Goal: Task Accomplishment & Management: Manage account settings

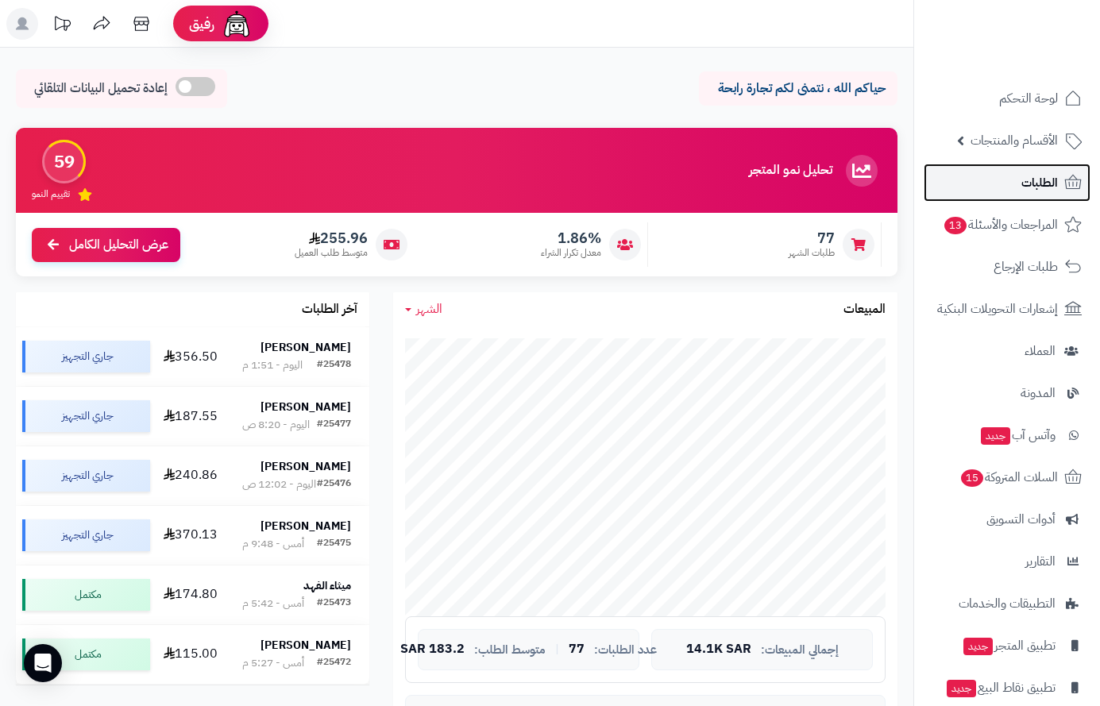
click at [1024, 176] on span "الطلبات" at bounding box center [1039, 183] width 37 height 22
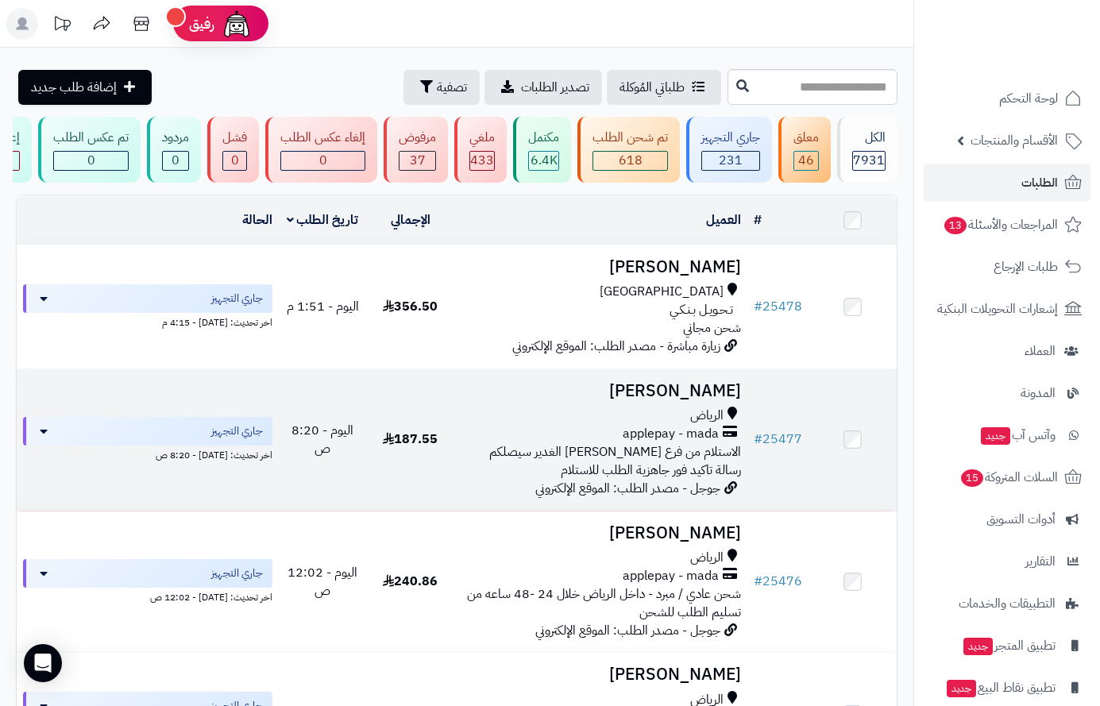
click at [700, 400] on h3 "[PERSON_NAME]" at bounding box center [601, 391] width 280 height 18
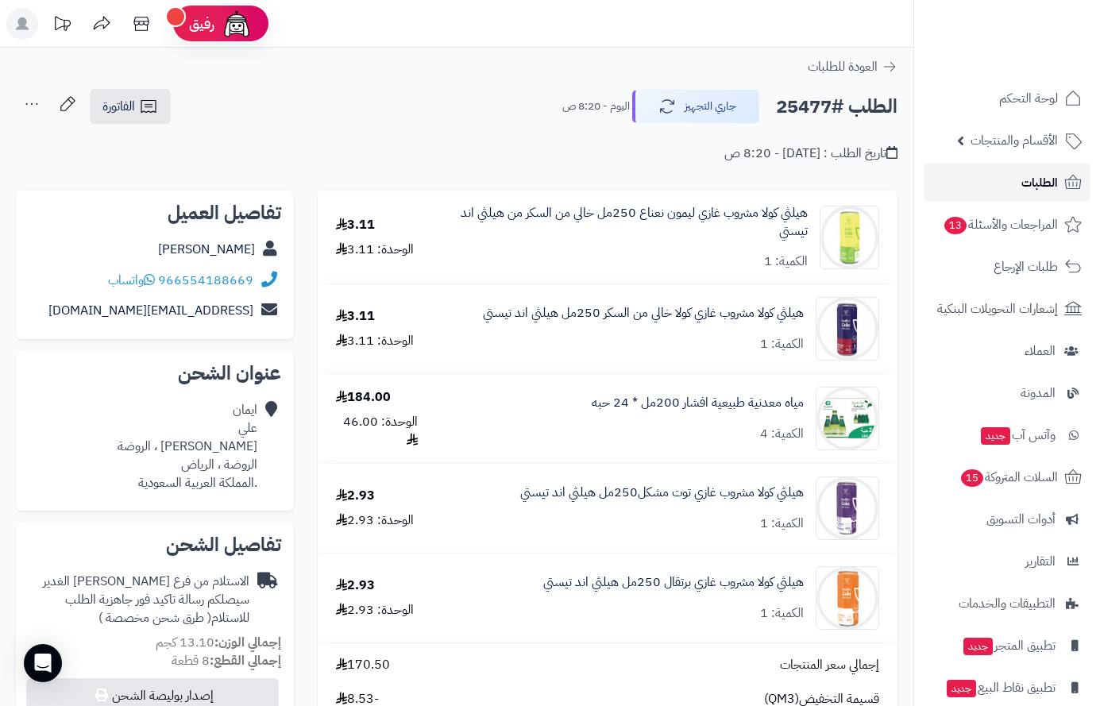
click at [1039, 184] on span "الطلبات" at bounding box center [1039, 183] width 37 height 22
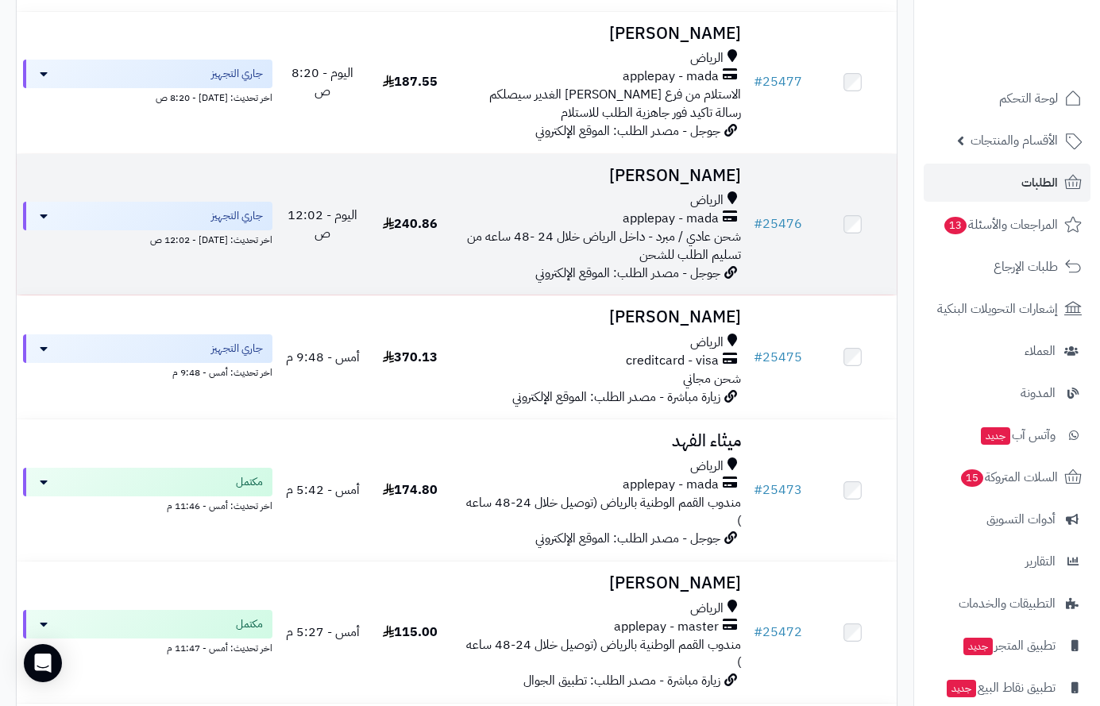
scroll to position [397, 0]
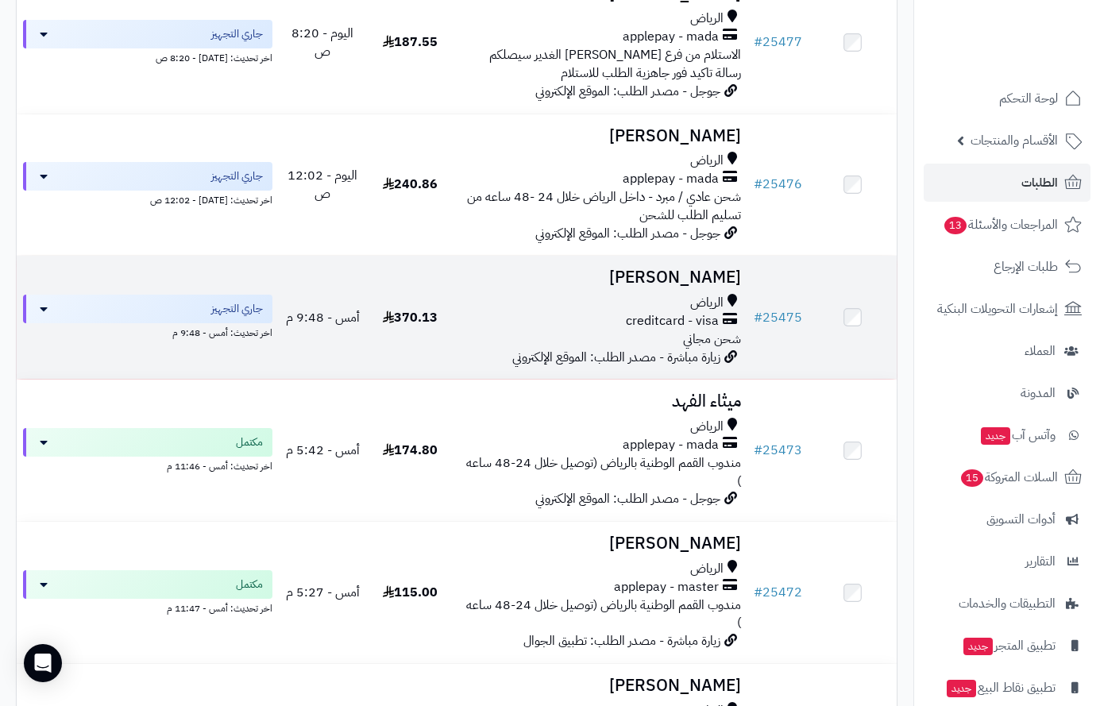
click at [713, 287] on h3 "محمد الشمري" at bounding box center [601, 277] width 280 height 18
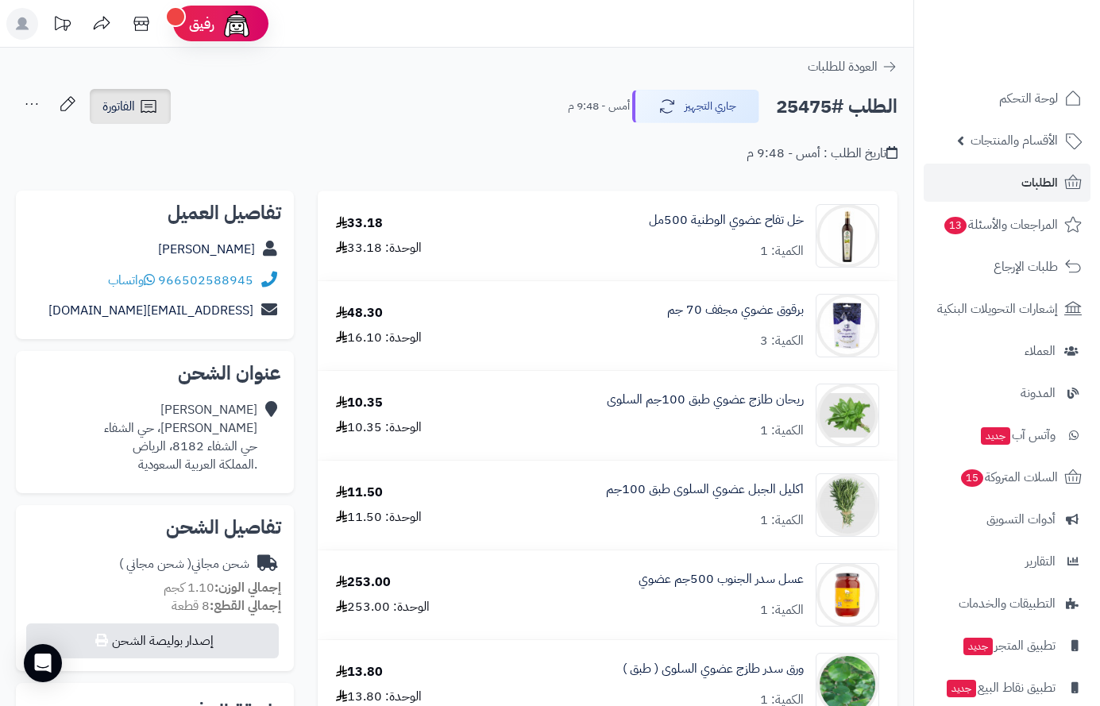
click at [121, 106] on span "الفاتورة" at bounding box center [118, 106] width 33 height 19
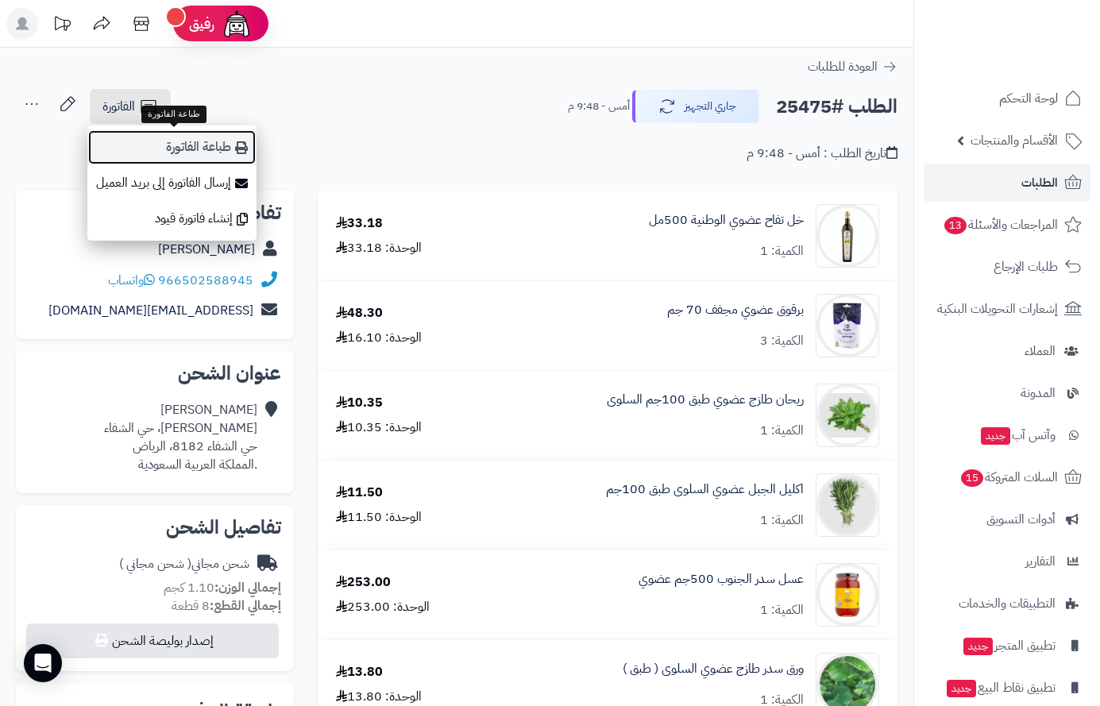
click at [187, 149] on link "طباعة الفاتورة" at bounding box center [171, 147] width 169 height 36
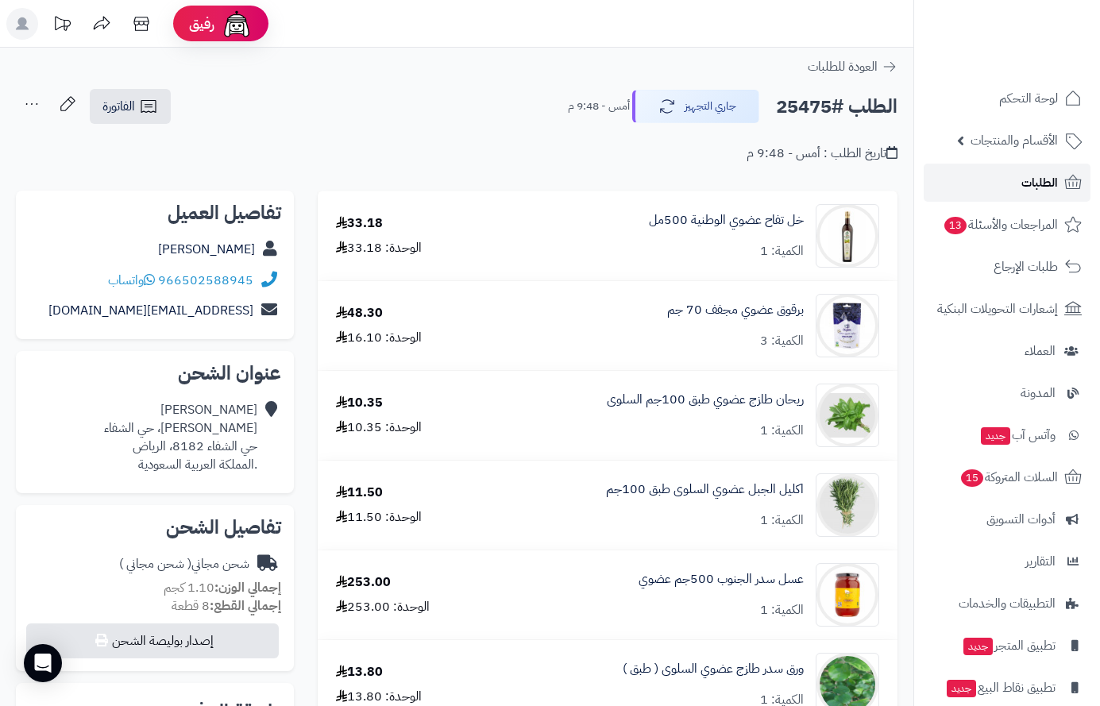
click at [1033, 185] on span "الطلبات" at bounding box center [1039, 183] width 37 height 22
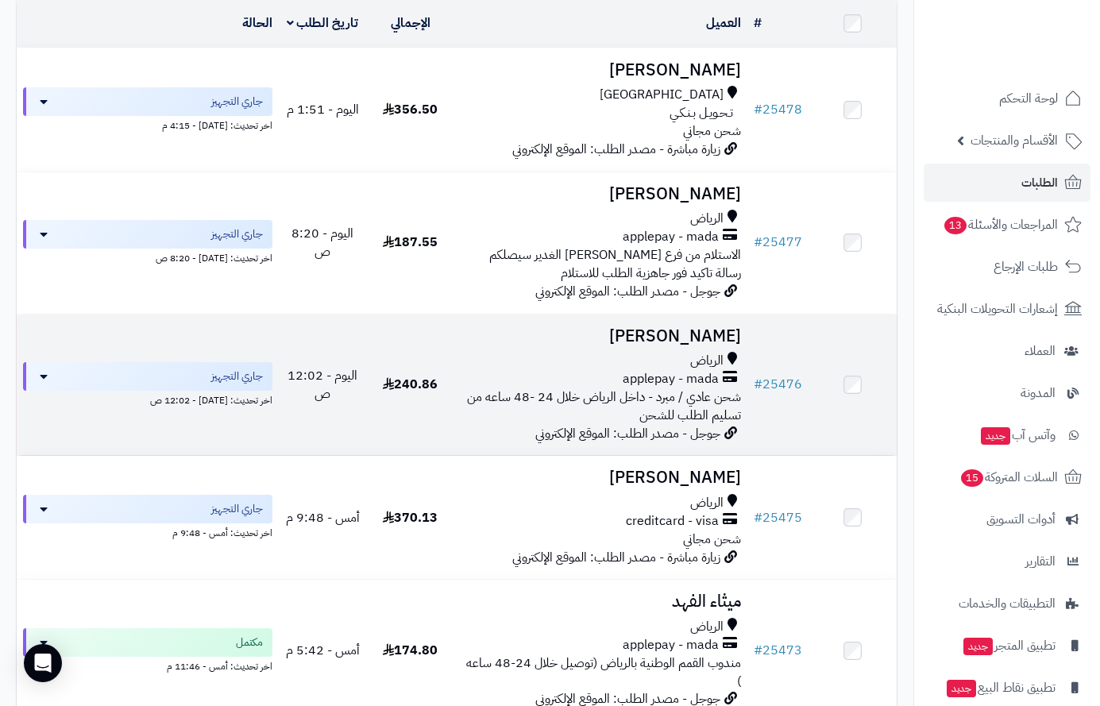
scroll to position [238, 0]
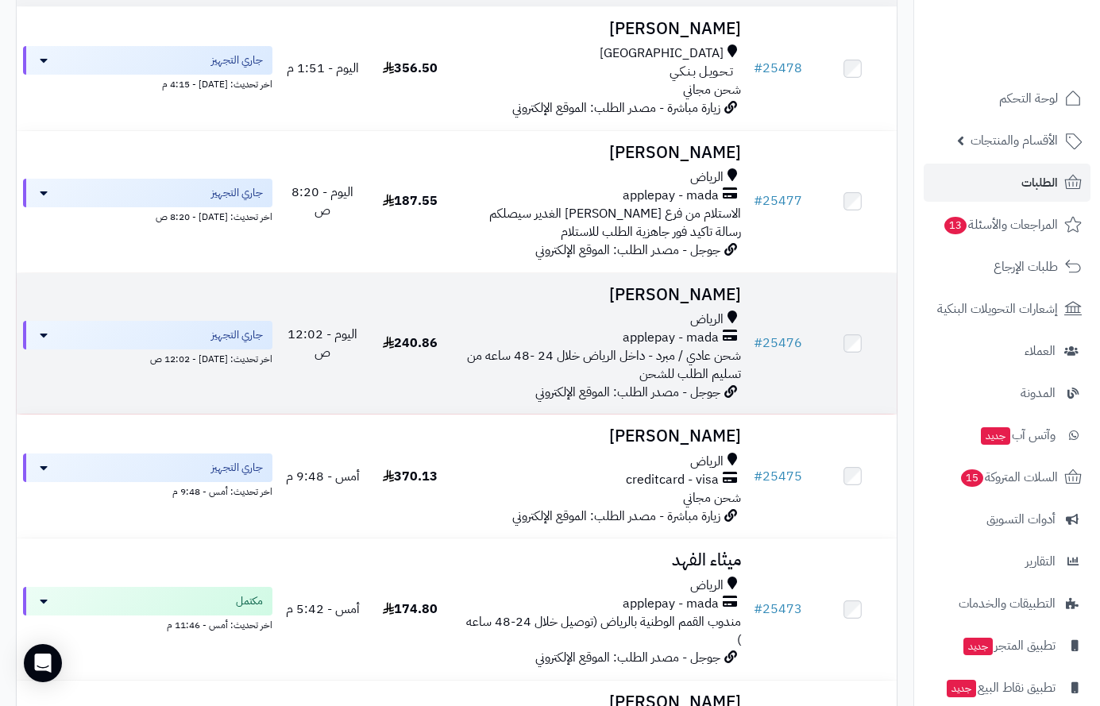
click at [665, 321] on div "الرياض" at bounding box center [601, 320] width 280 height 18
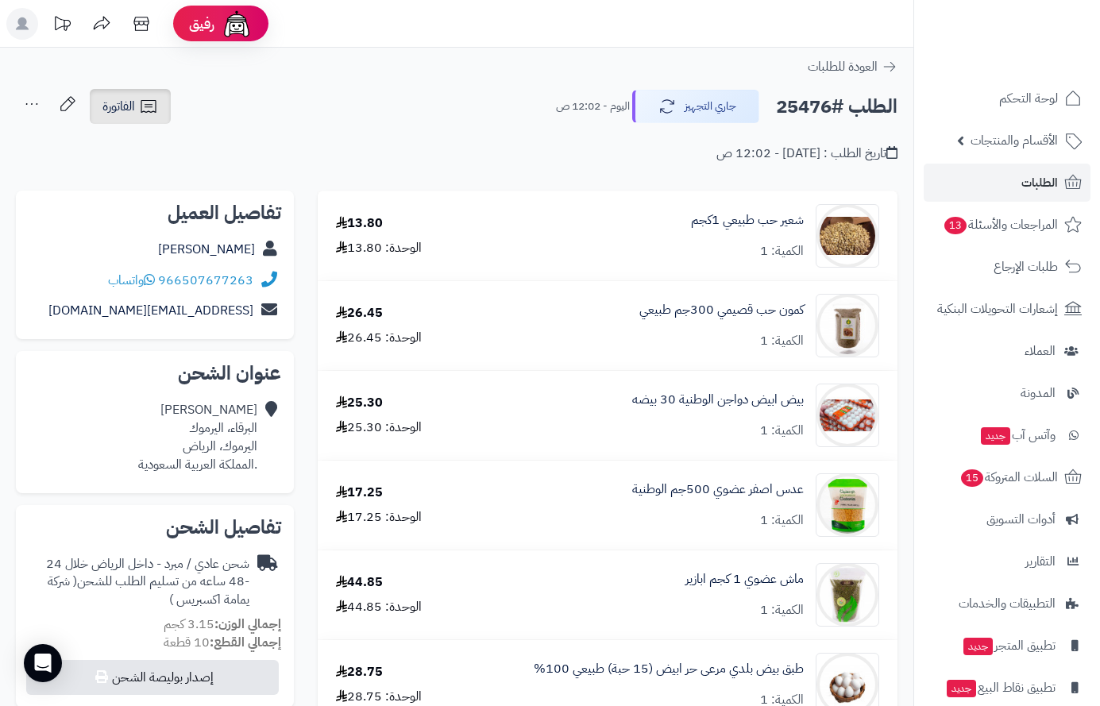
click at [148, 104] on icon at bounding box center [148, 106] width 19 height 19
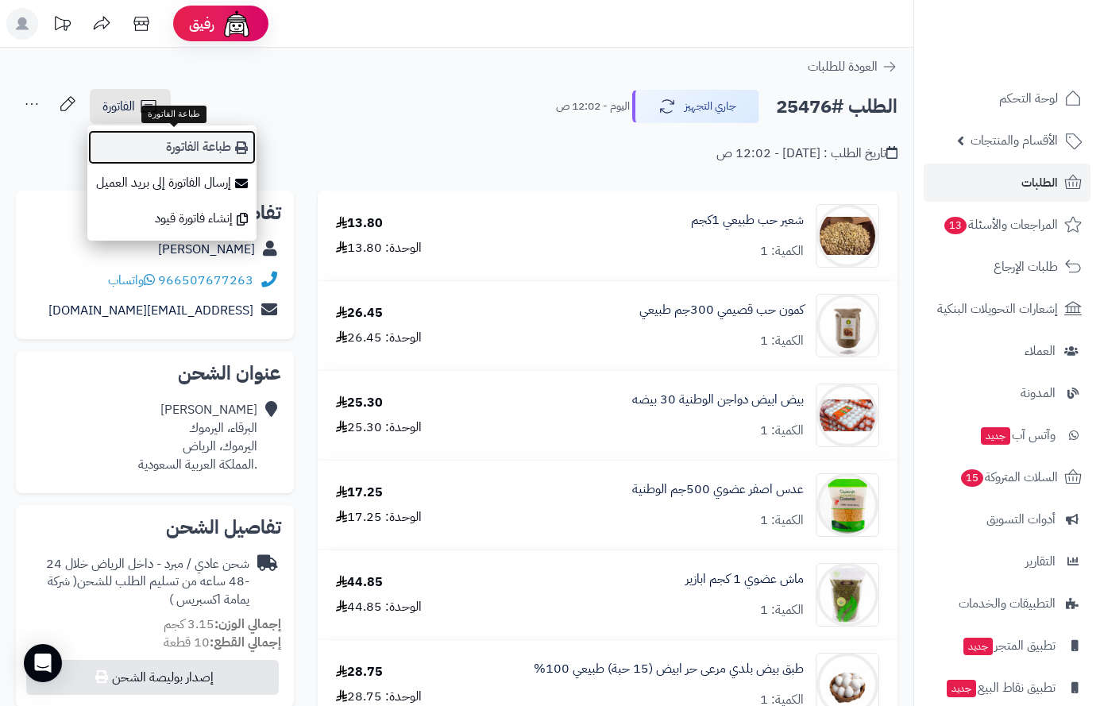
click at [191, 148] on link "طباعة الفاتورة" at bounding box center [171, 147] width 169 height 36
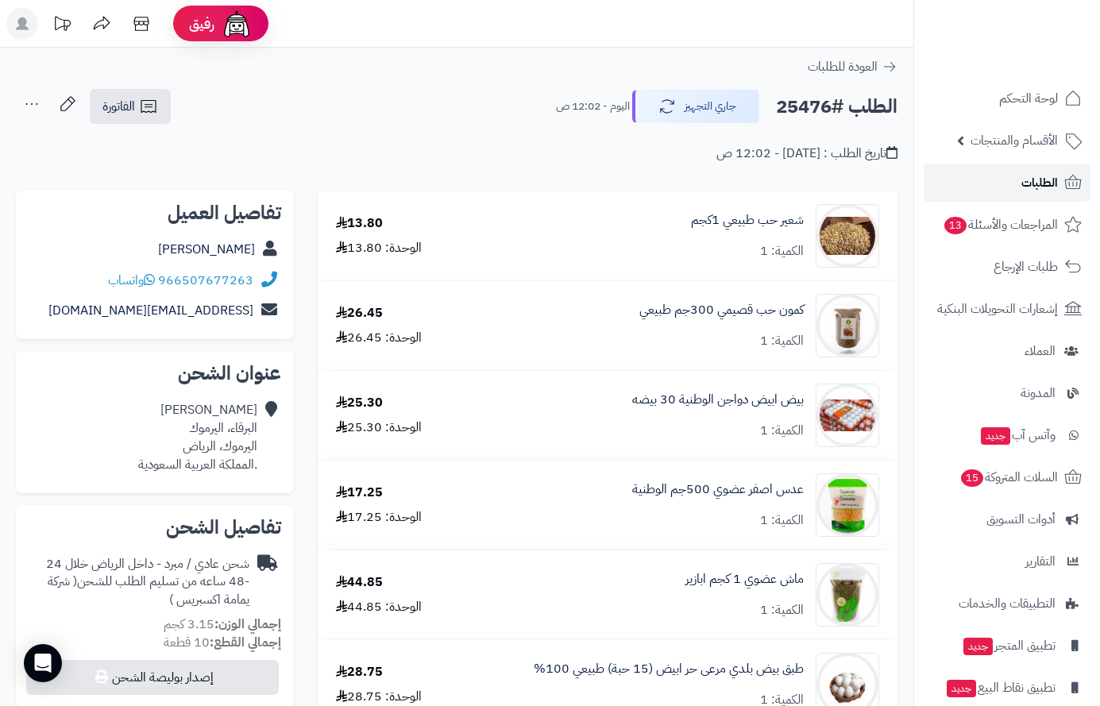
click at [1019, 180] on link "الطلبات" at bounding box center [1007, 183] width 167 height 38
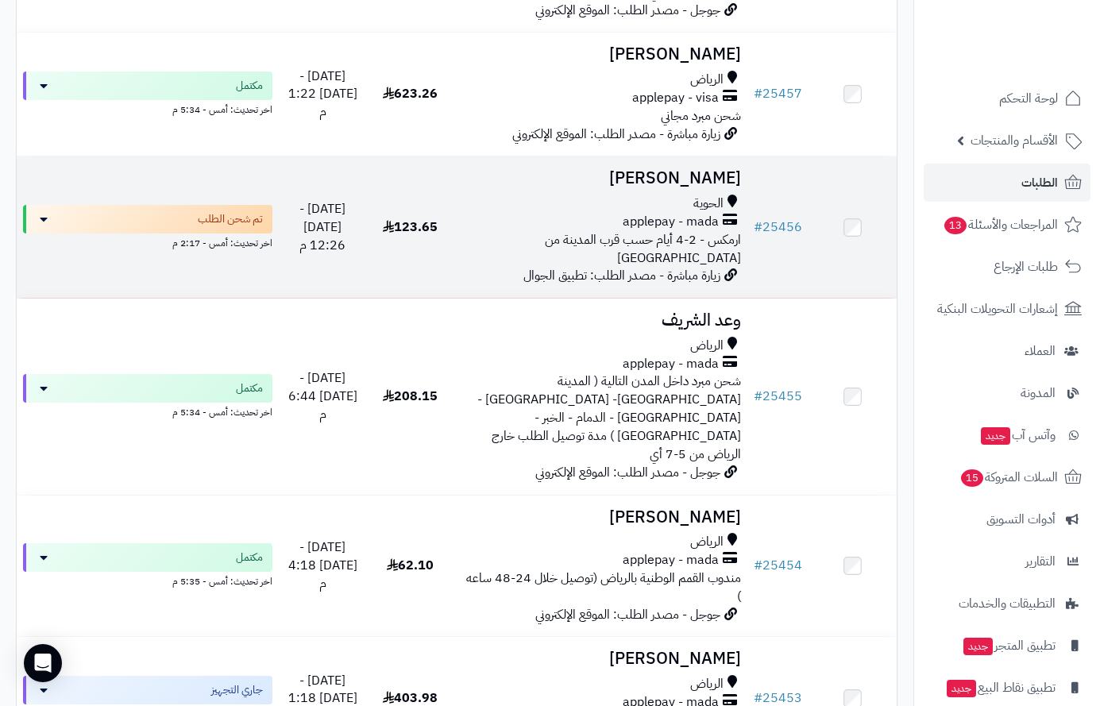
scroll to position [3097, 0]
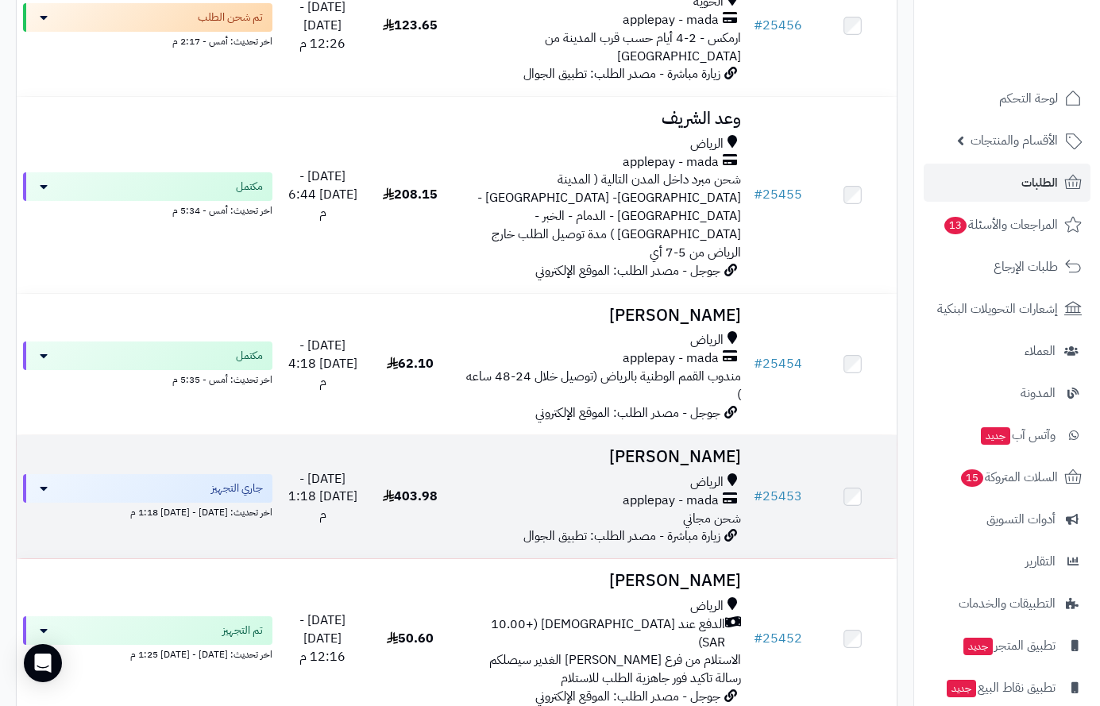
click at [716, 448] on h3 "[PERSON_NAME]" at bounding box center [601, 457] width 280 height 18
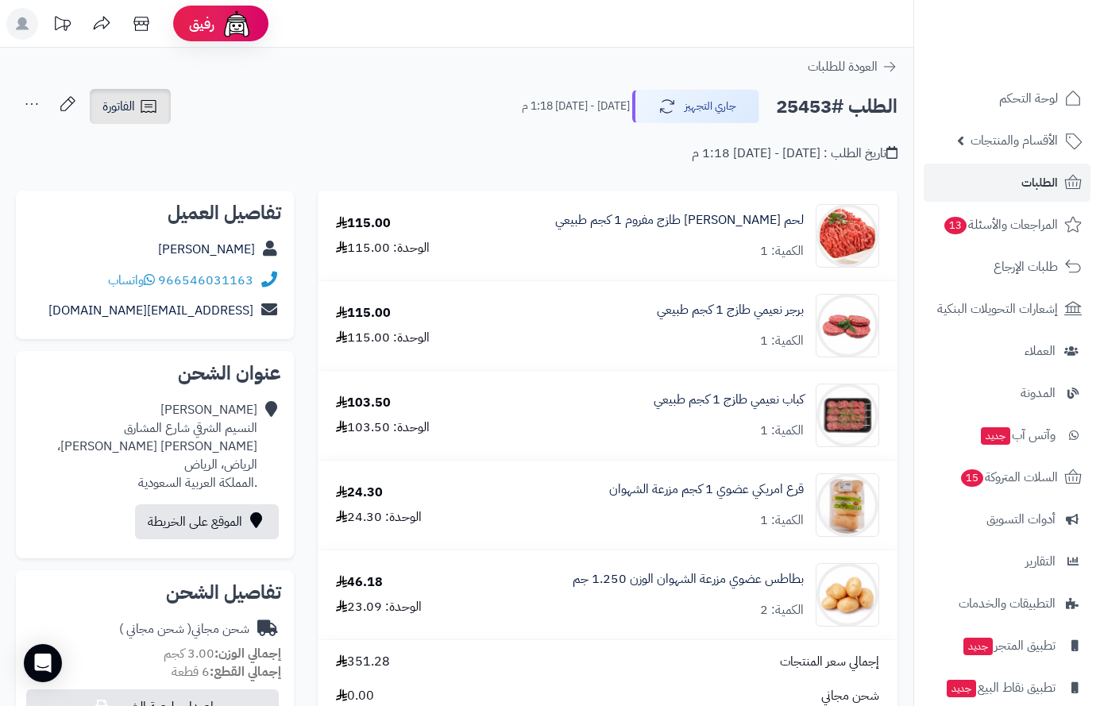
click at [137, 102] on link "الفاتورة" at bounding box center [130, 106] width 81 height 35
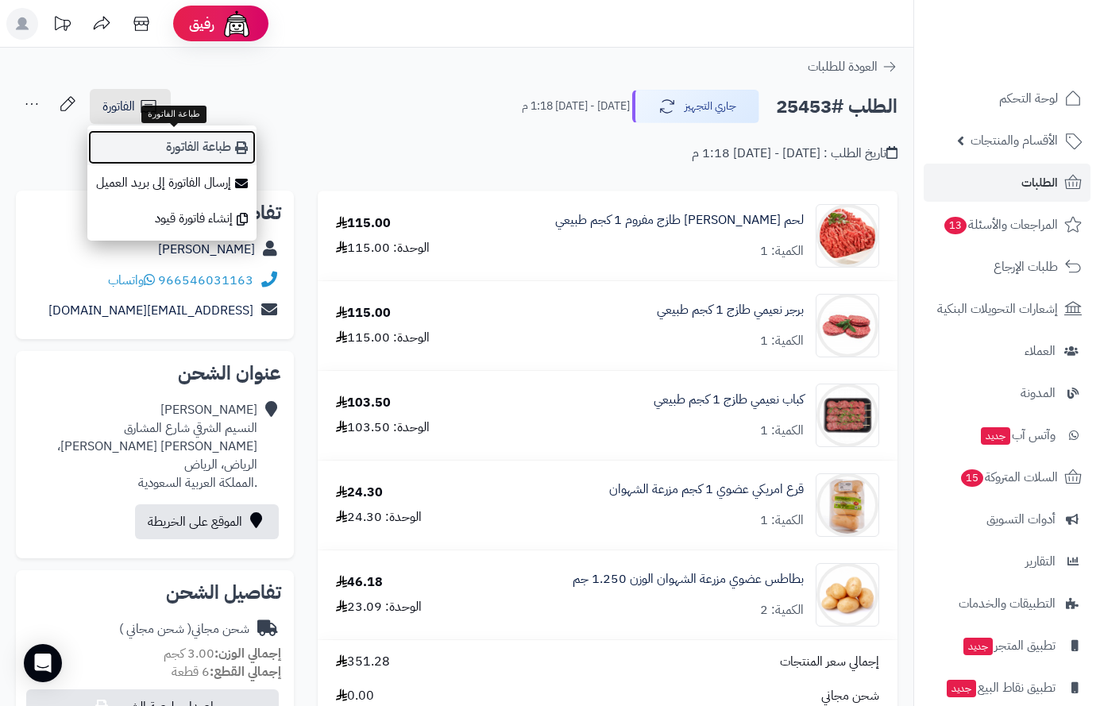
click at [195, 139] on link "طباعة الفاتورة" at bounding box center [171, 147] width 169 height 36
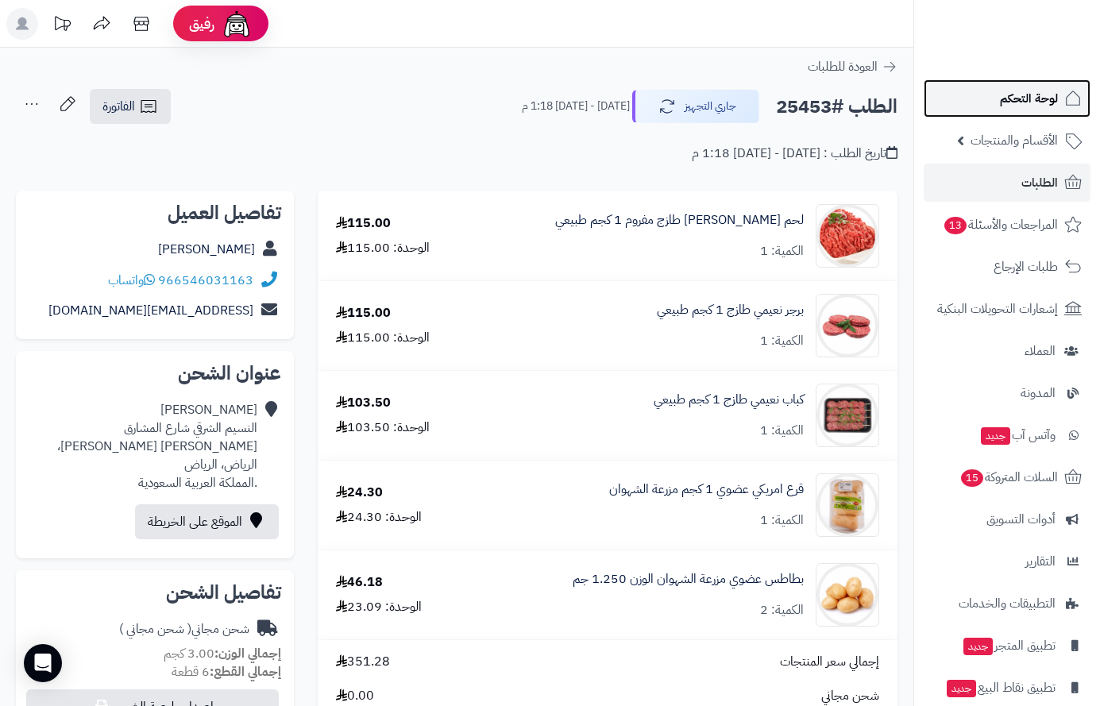
click at [1022, 100] on span "لوحة التحكم" at bounding box center [1029, 98] width 58 height 22
